Goal: Find contact information: Find contact information

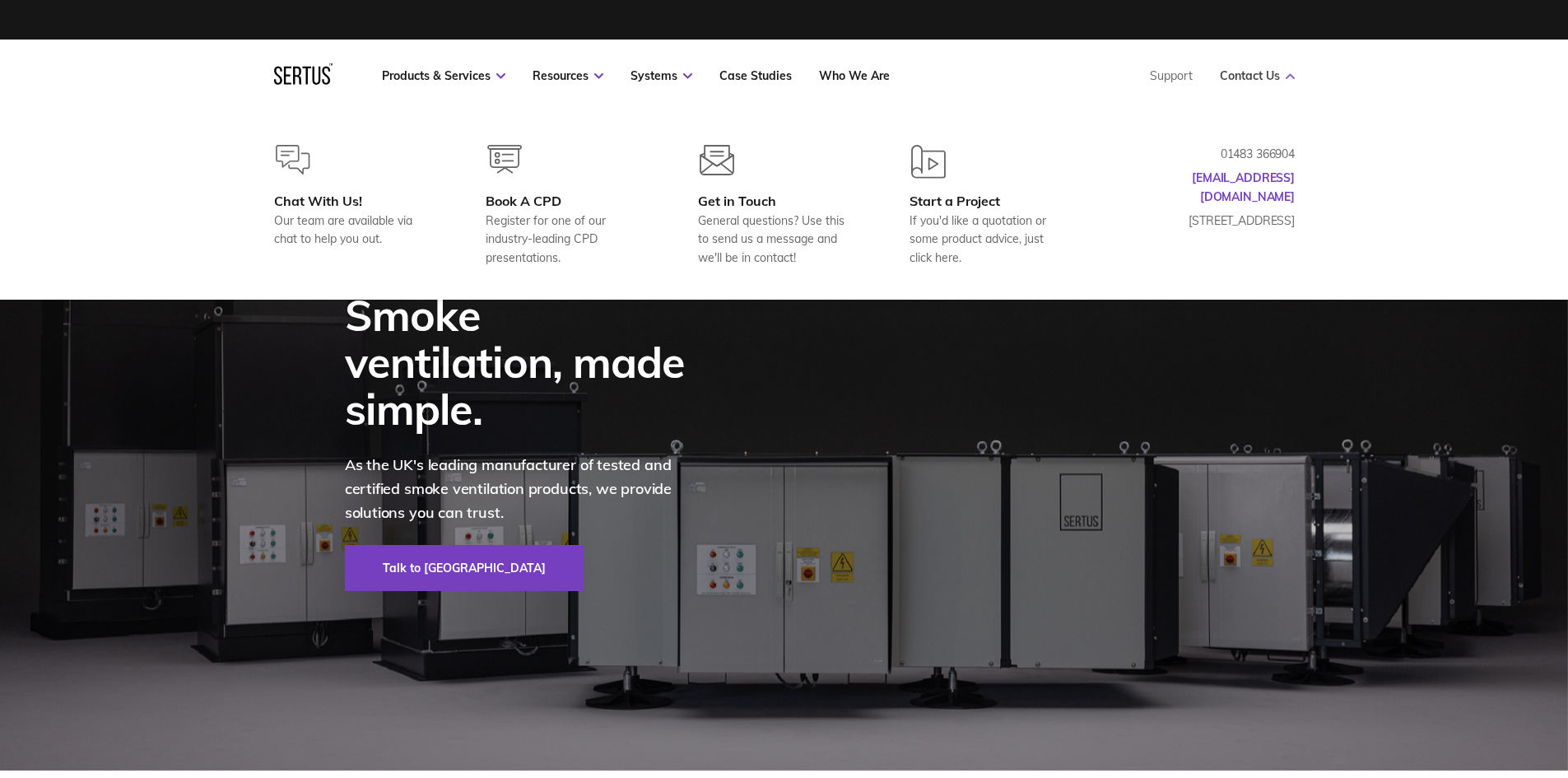
click at [1259, 70] on link "Contact Us" at bounding box center [1257, 75] width 75 height 14
click at [1276, 75] on link "Contact Us" at bounding box center [1257, 75] width 75 height 14
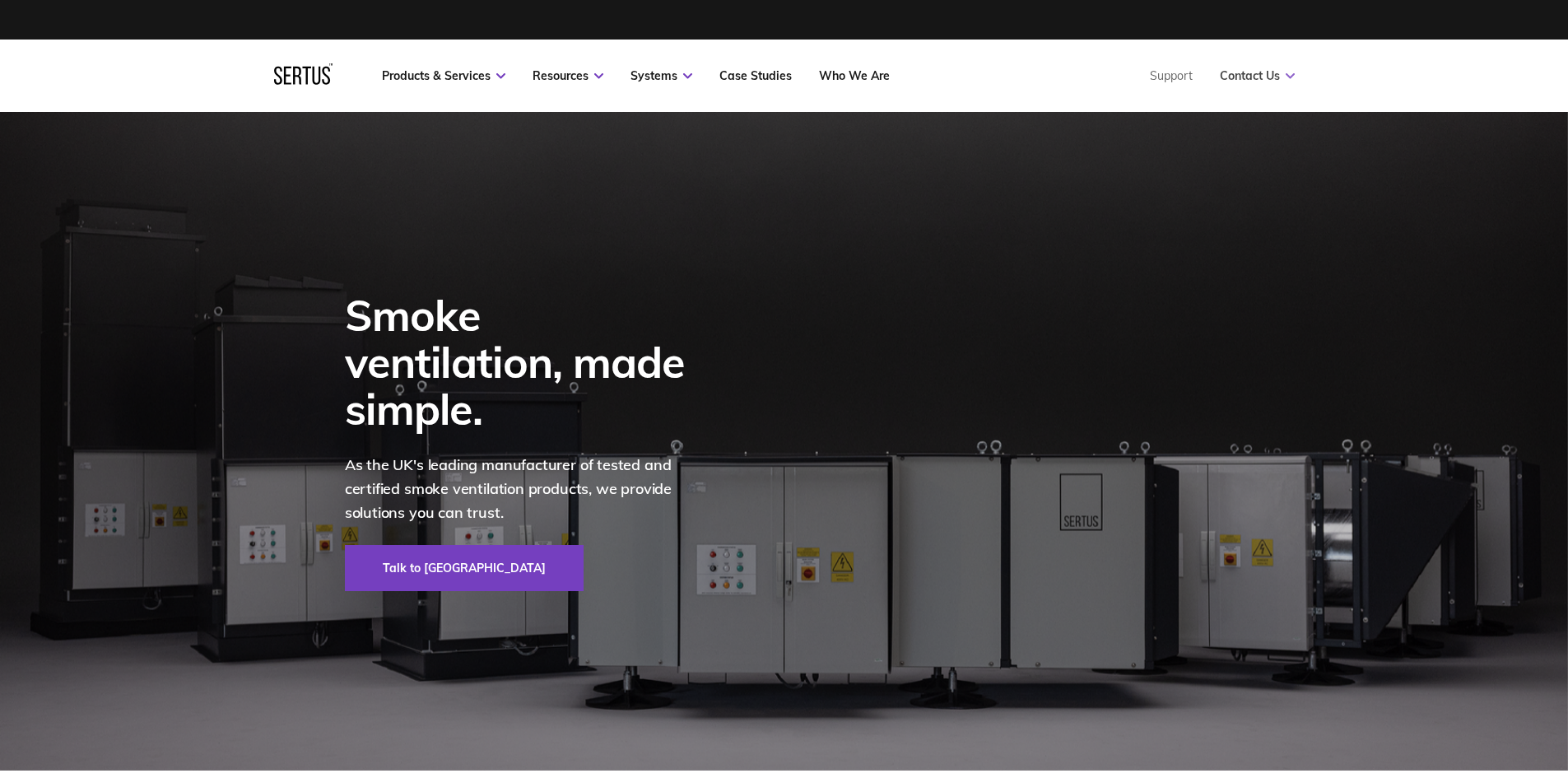
click at [1276, 75] on link "Contact Us" at bounding box center [1257, 75] width 75 height 14
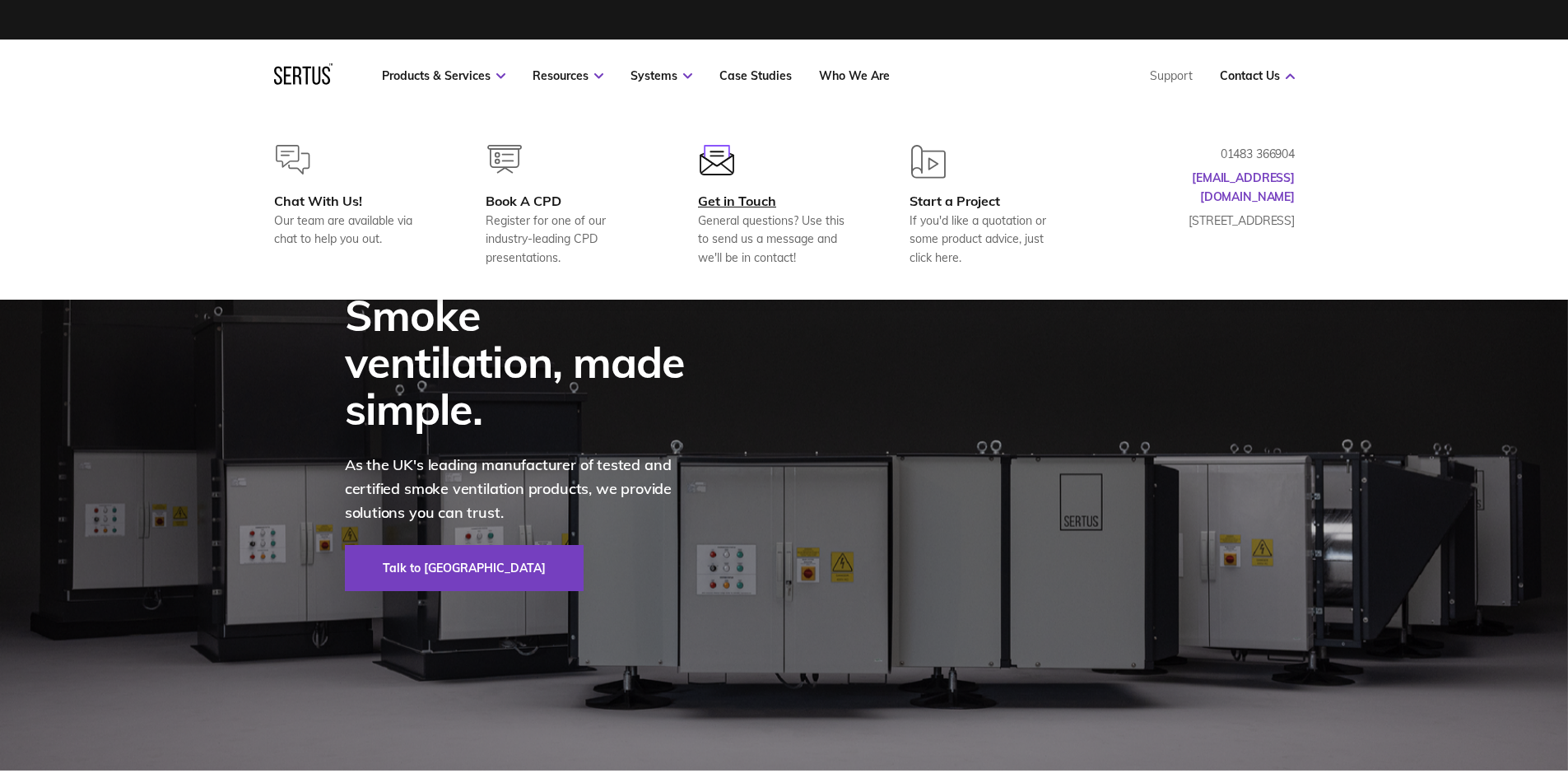
click at [756, 201] on div "Get in Touch" at bounding box center [777, 200] width 159 height 16
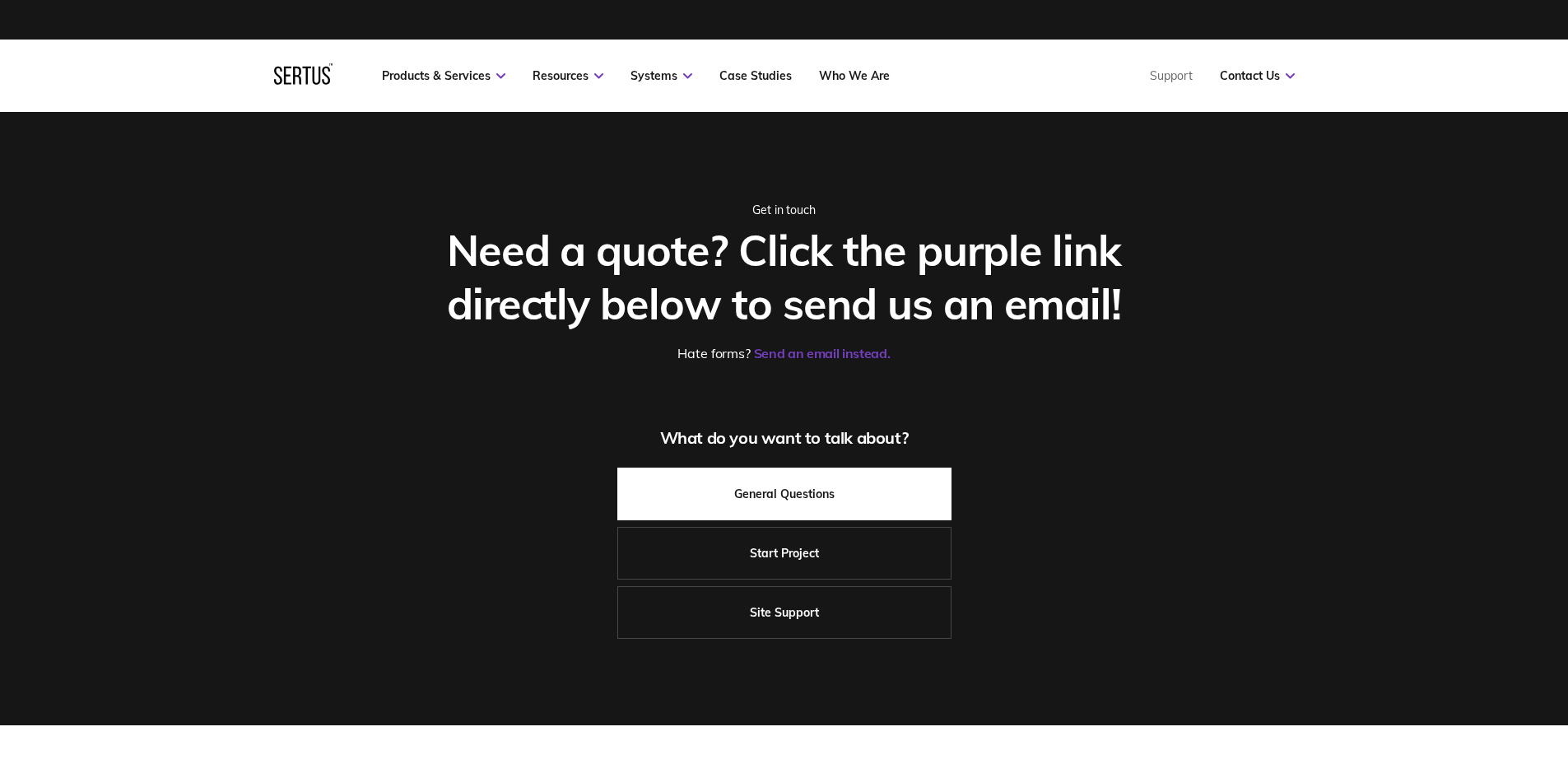
click at [811, 485] on link "General Questions" at bounding box center [784, 494] width 334 height 53
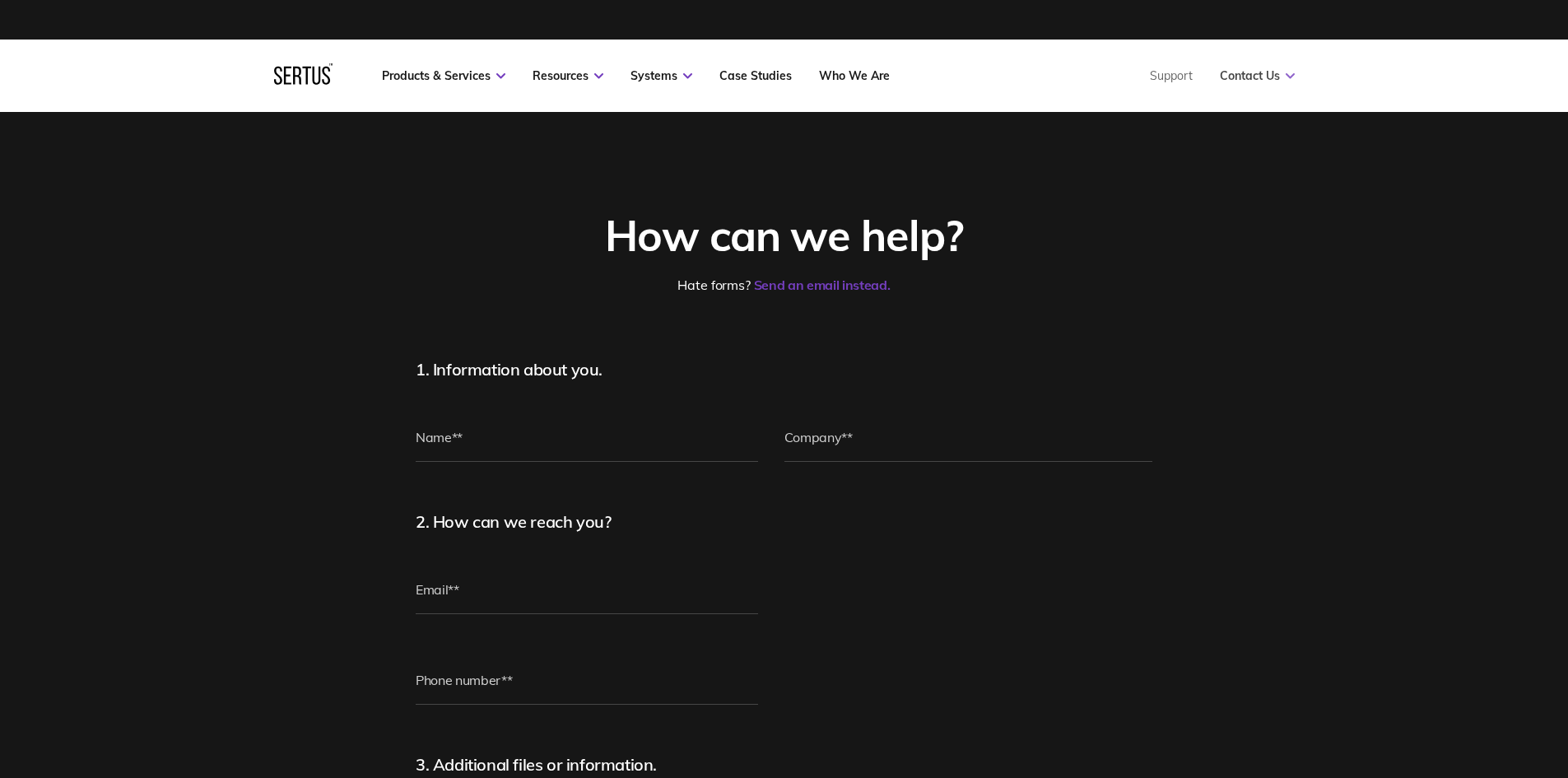
click at [1267, 80] on link "Contact Us" at bounding box center [1257, 75] width 75 height 14
click at [1267, 80] on link "Contact Us" at bounding box center [1257, 75] width 75 height 14
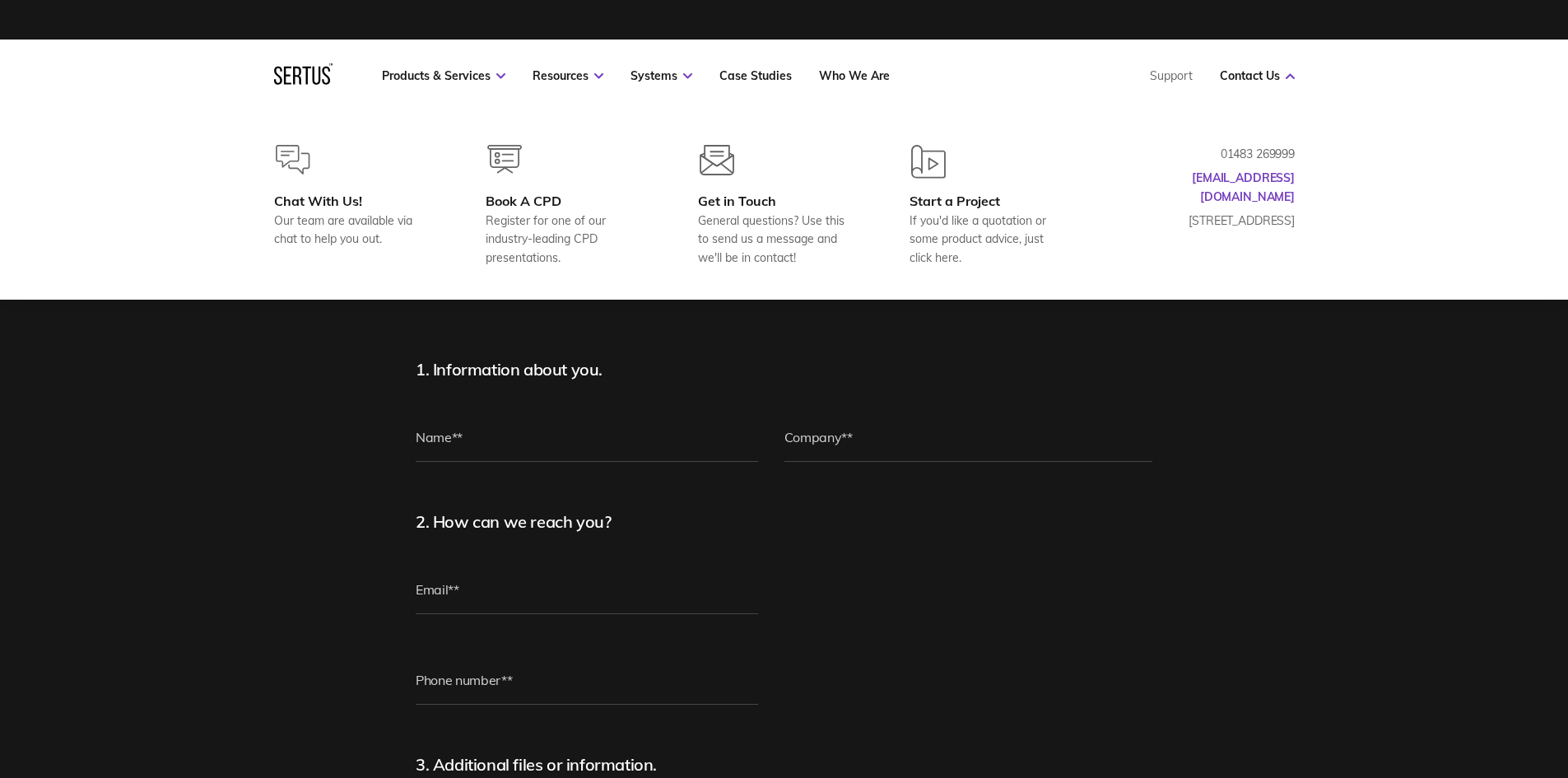
drag, startPoint x: 1301, startPoint y: 176, endPoint x: 1187, endPoint y: 183, distance: 114.2
click at [1185, 183] on div "Chat With Us! Our team are available via chat to help you out. Book A CPD Regis…" at bounding box center [784, 206] width 1087 height 121
click at [1233, 176] on link "[EMAIL_ADDRESS][DOMAIN_NAME]" at bounding box center [1243, 187] width 103 height 33
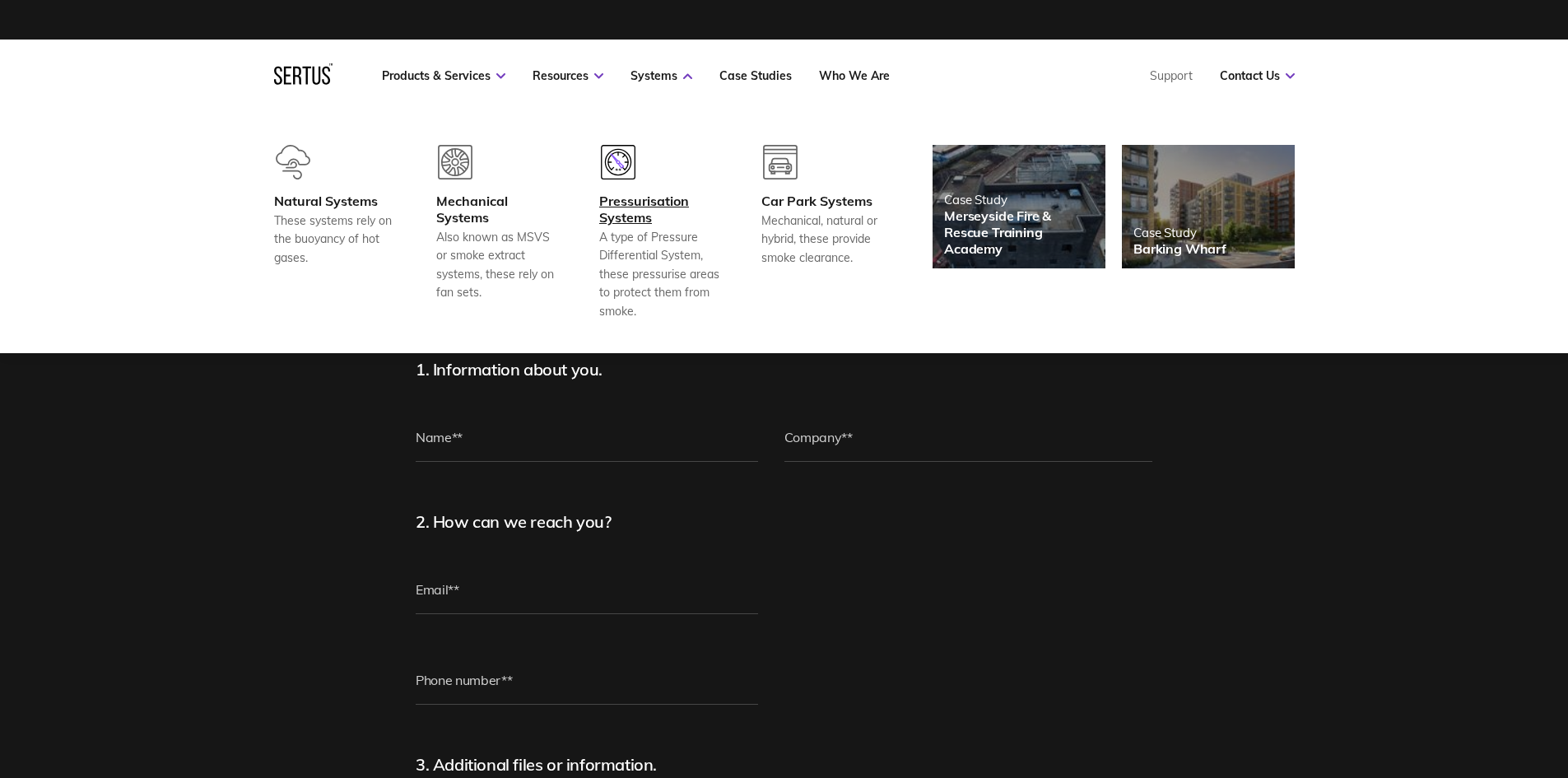
click at [624, 203] on div "Pressurisation Systems" at bounding box center [660, 209] width 121 height 33
